Goal: Information Seeking & Learning: Learn about a topic

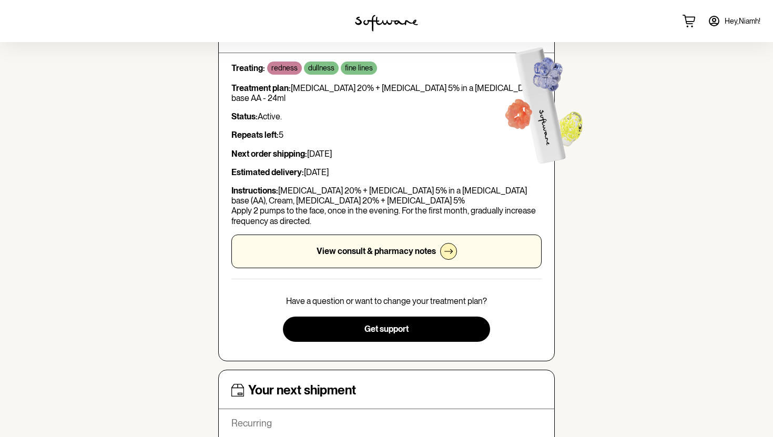
scroll to position [77, 0]
click at [324, 248] on p "View consult & pharmacy notes" at bounding box center [376, 251] width 119 height 10
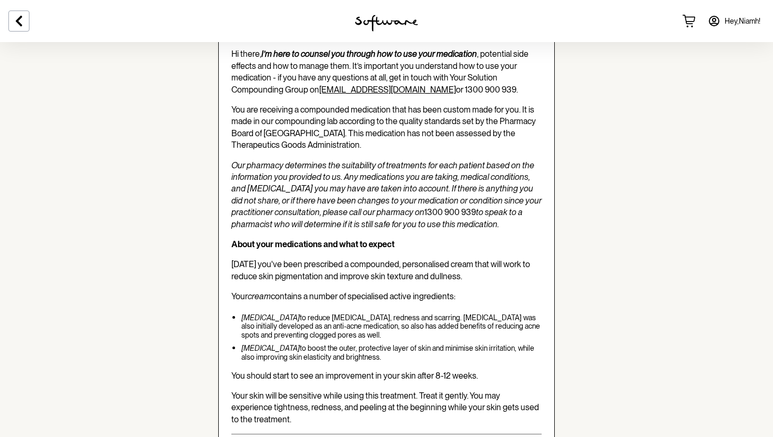
scroll to position [1086, 0]
